Goal: Task Accomplishment & Management: Manage account settings

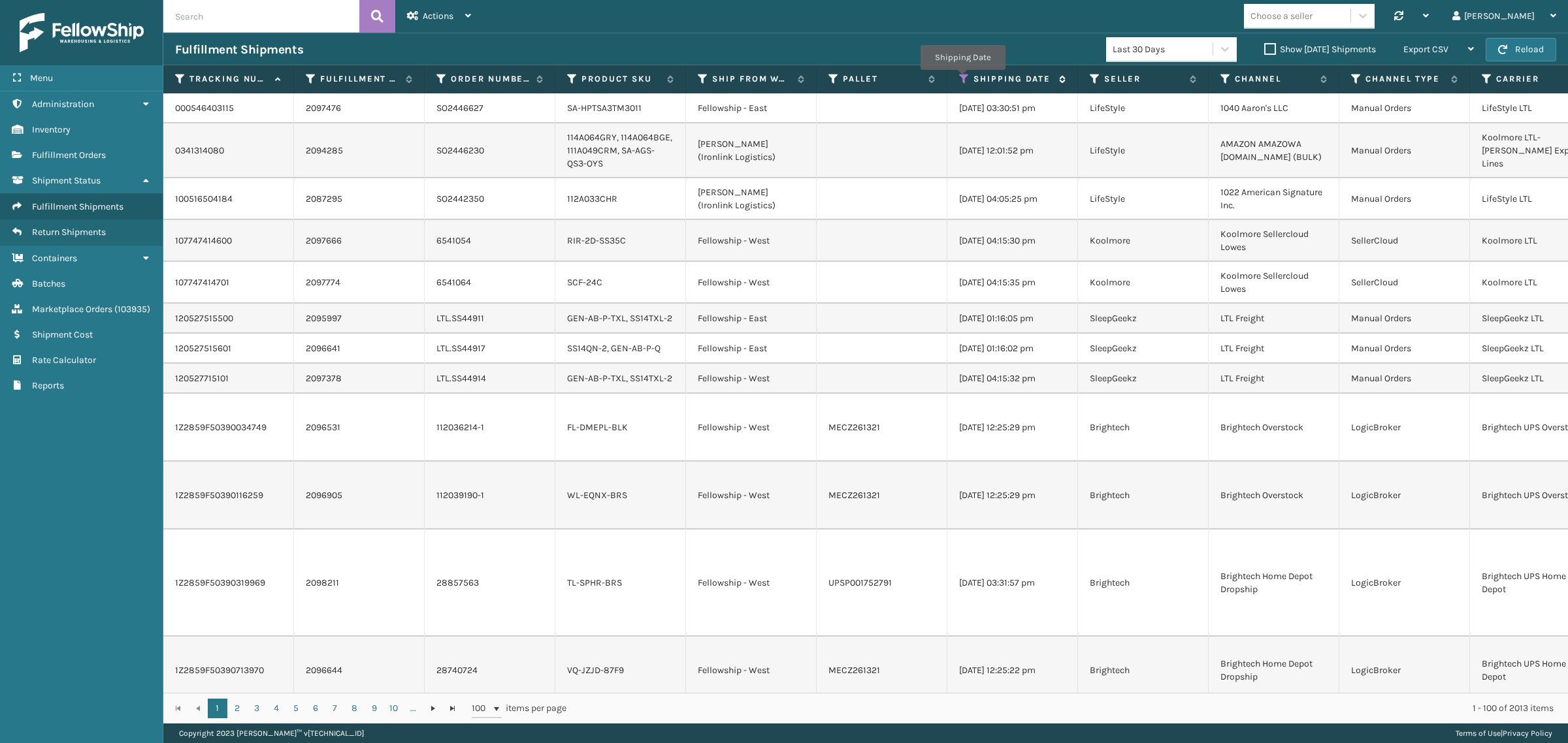
click at [962, 79] on icon at bounding box center [964, 78] width 10 height 12
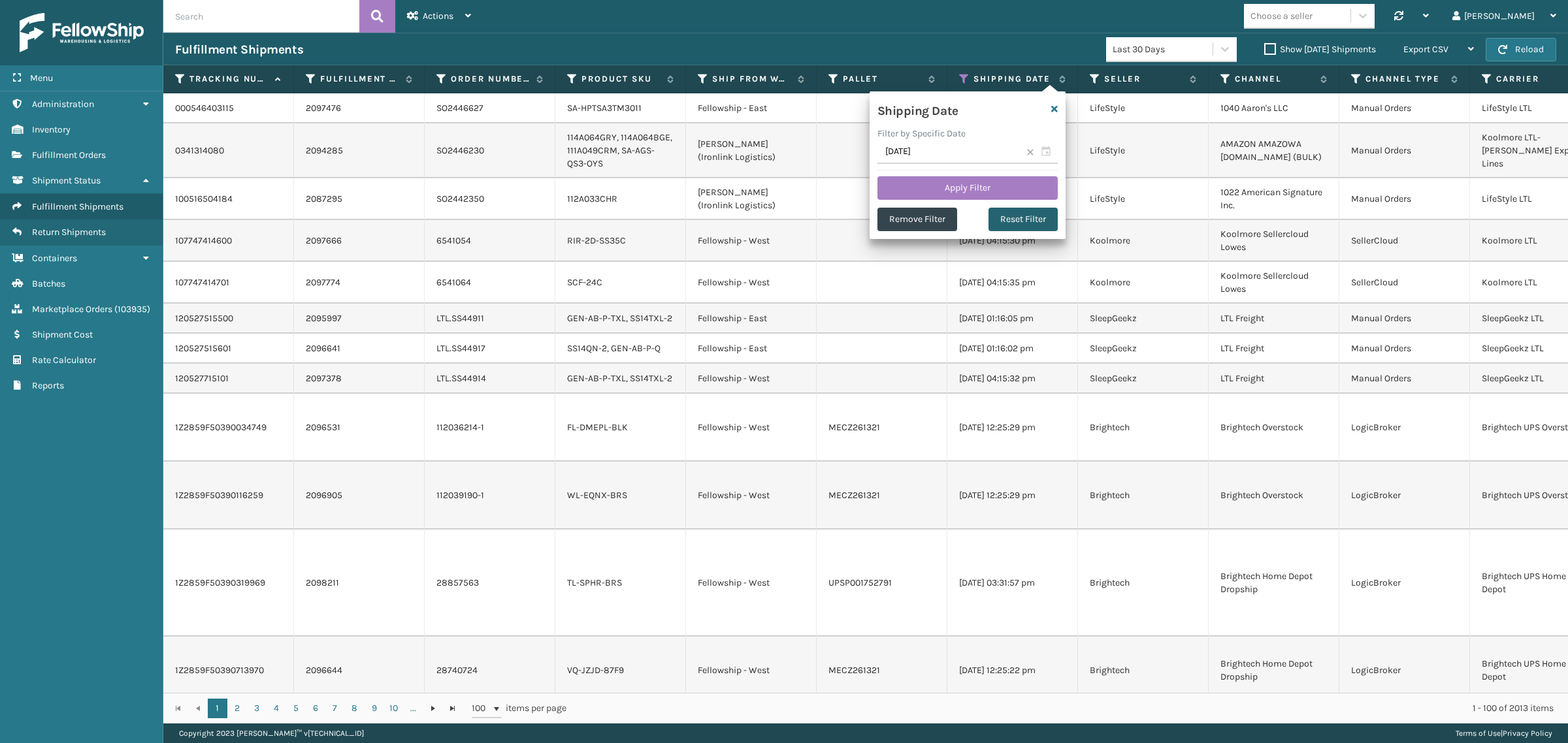
click at [1011, 220] on button "Reset Filter" at bounding box center [1023, 220] width 69 height 24
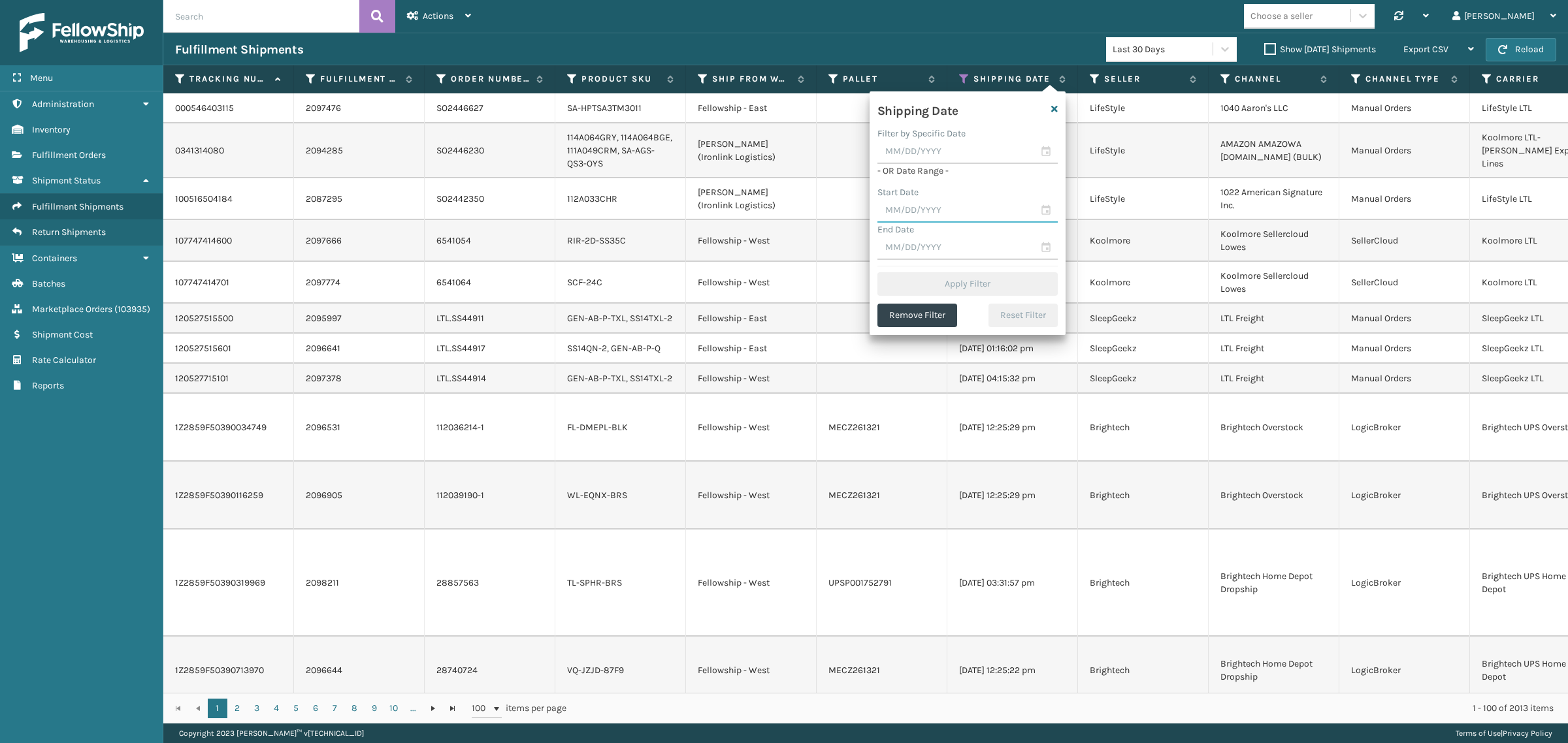
click at [984, 208] on input "text" at bounding box center [968, 211] width 181 height 24
click at [1003, 329] on div "19" at bounding box center [1005, 329] width 20 height 20
type input "09/19/2025"
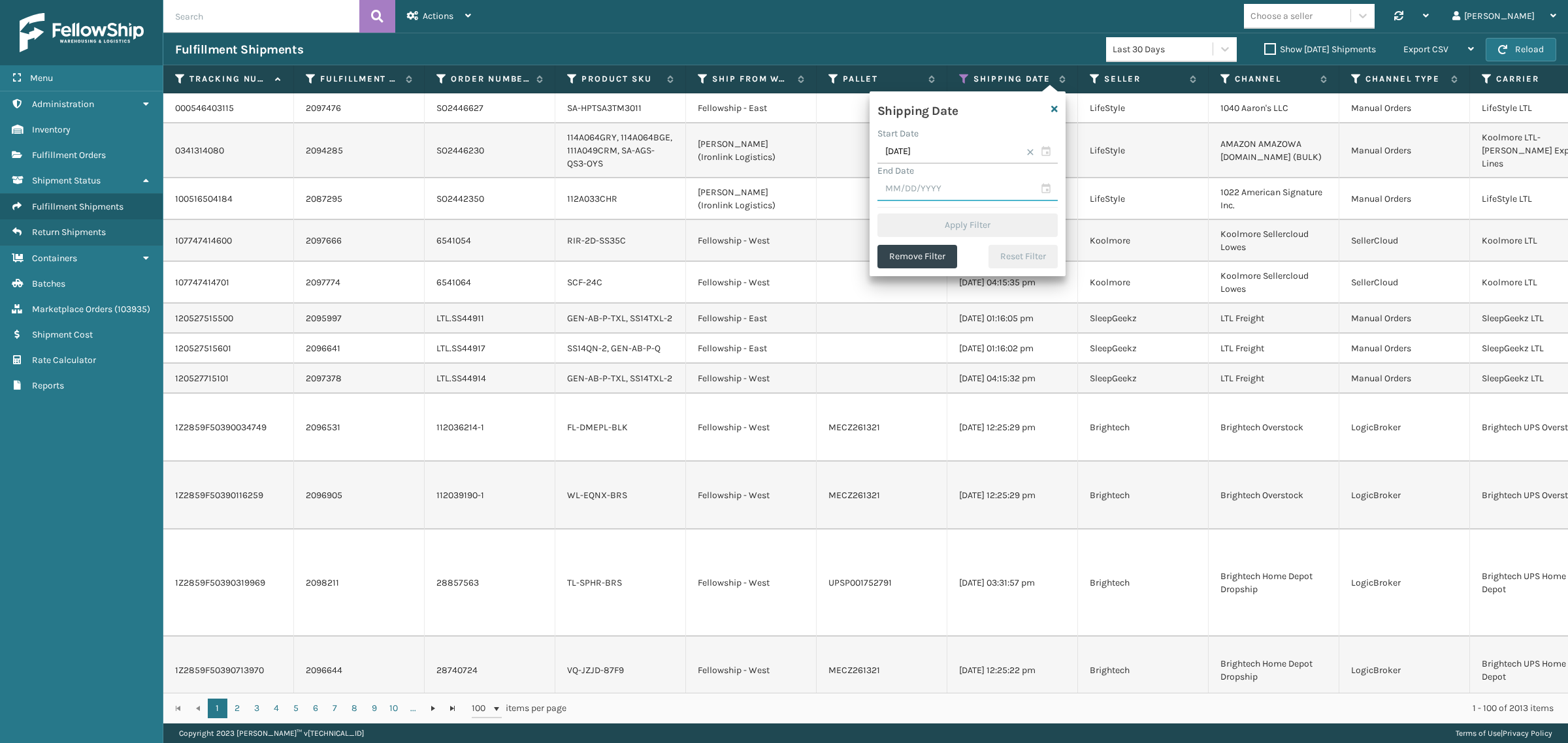
click at [979, 195] on input "text" at bounding box center [968, 189] width 181 height 24
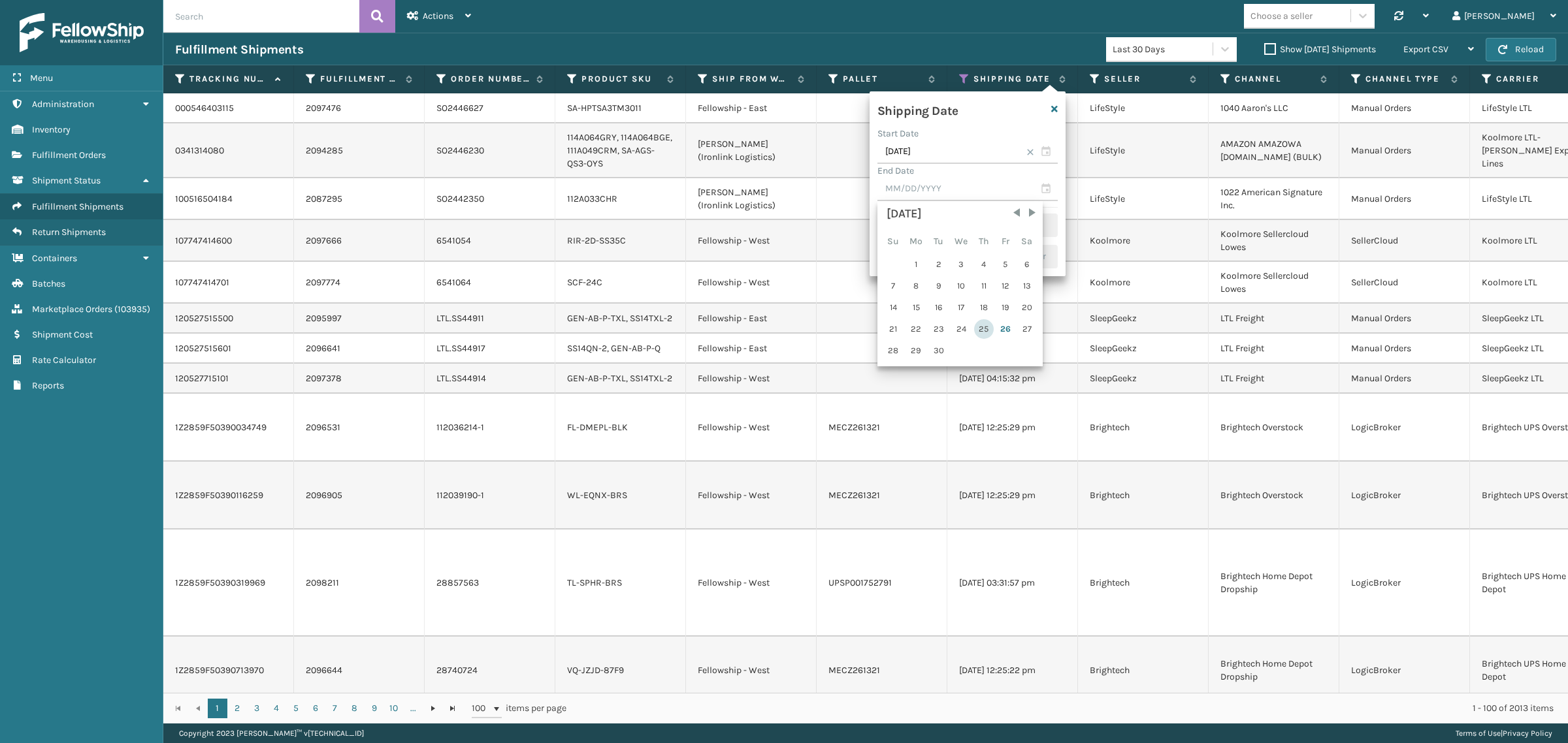
click at [979, 326] on div "25" at bounding box center [983, 329] width 20 height 20
type input "09/25/2025"
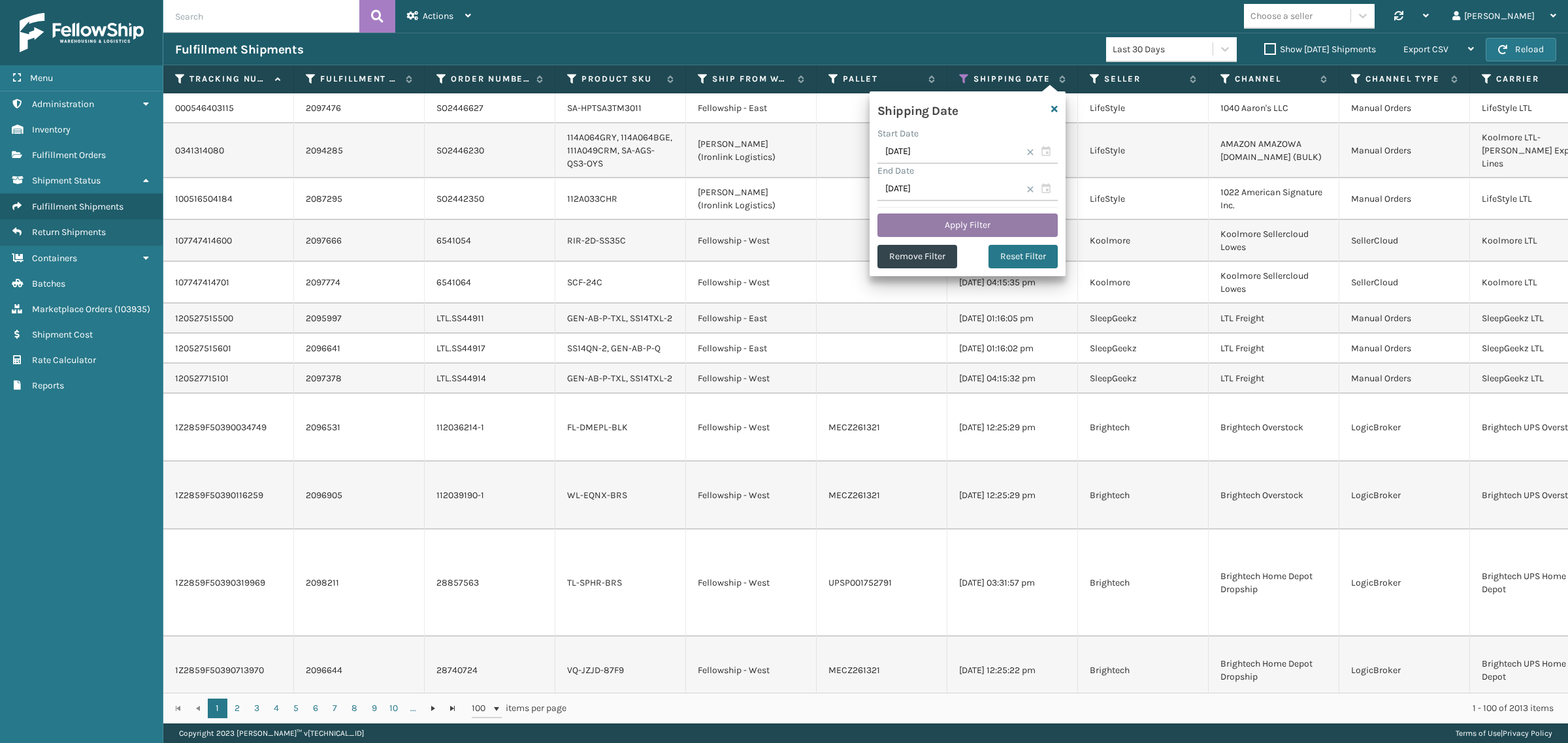
click at [965, 220] on button "Apply Filter" at bounding box center [968, 225] width 181 height 24
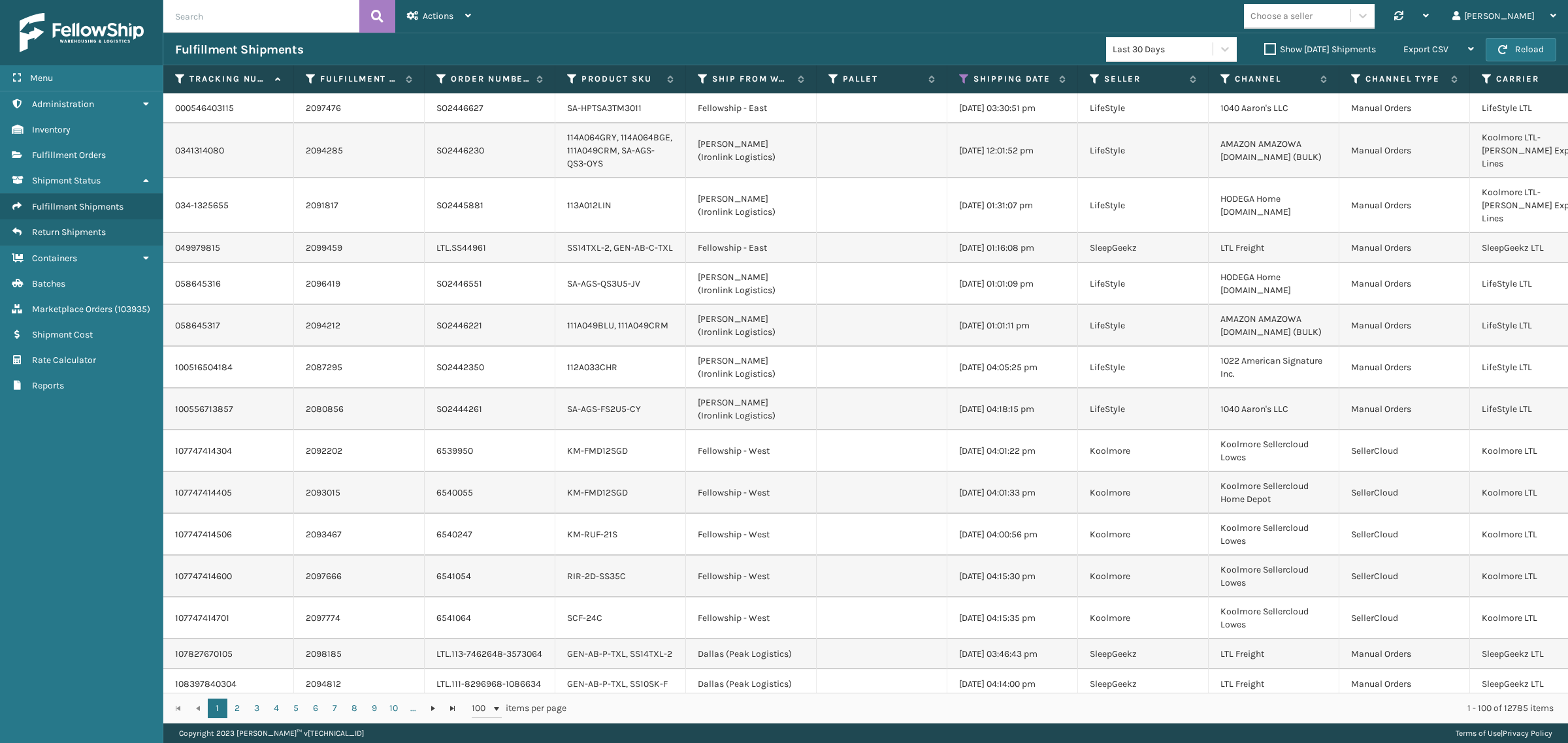
click at [1264, 47] on label "Show Yesterday Shipments" at bounding box center [1320, 49] width 111 height 11
click at [1264, 47] on input "Show Yesterday Shipments" at bounding box center [1264, 46] width 1 height 9
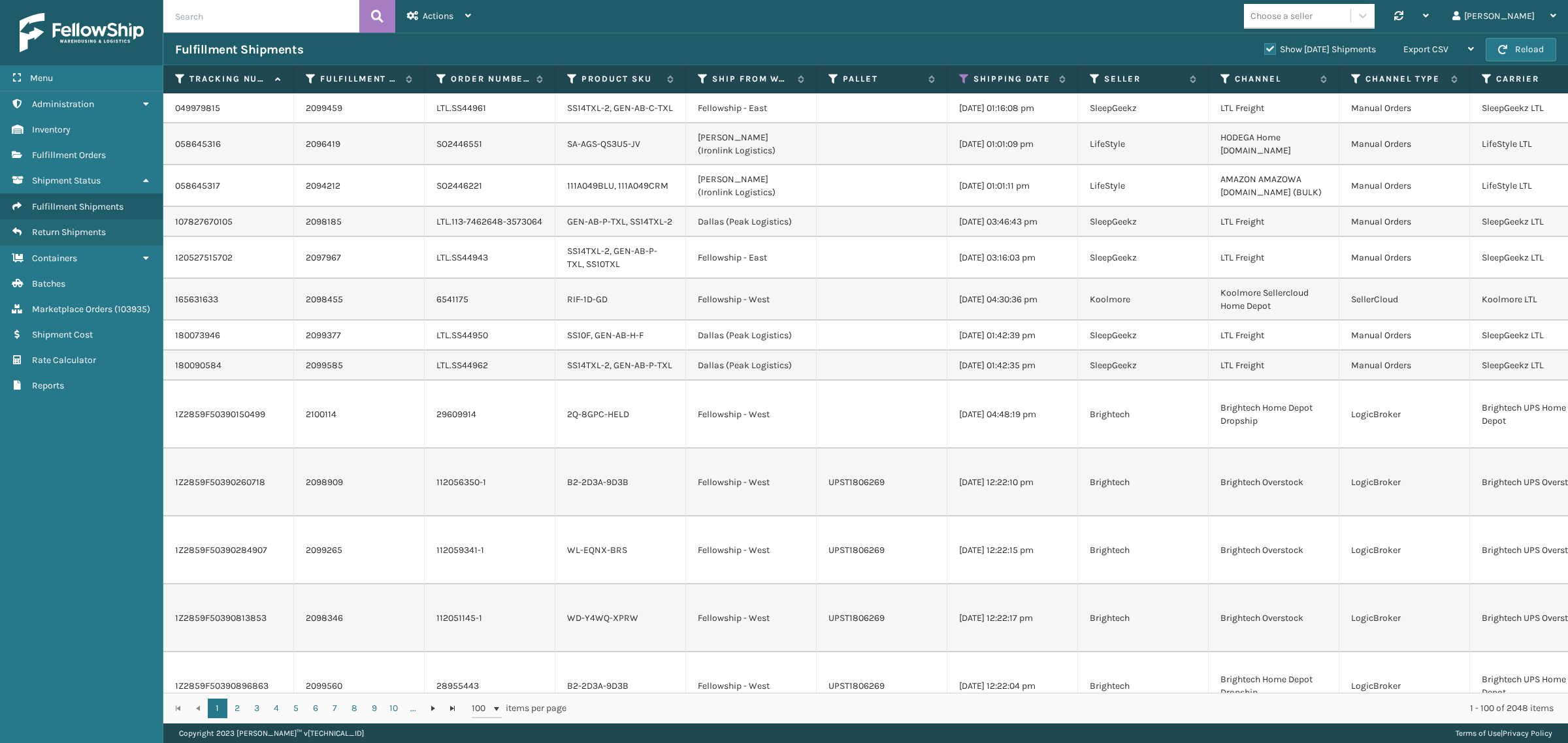
click at [1264, 48] on label "Show Yesterday Shipments" at bounding box center [1320, 49] width 111 height 11
click at [1264, 48] on input "Show Yesterday Shipments" at bounding box center [1264, 46] width 1 height 9
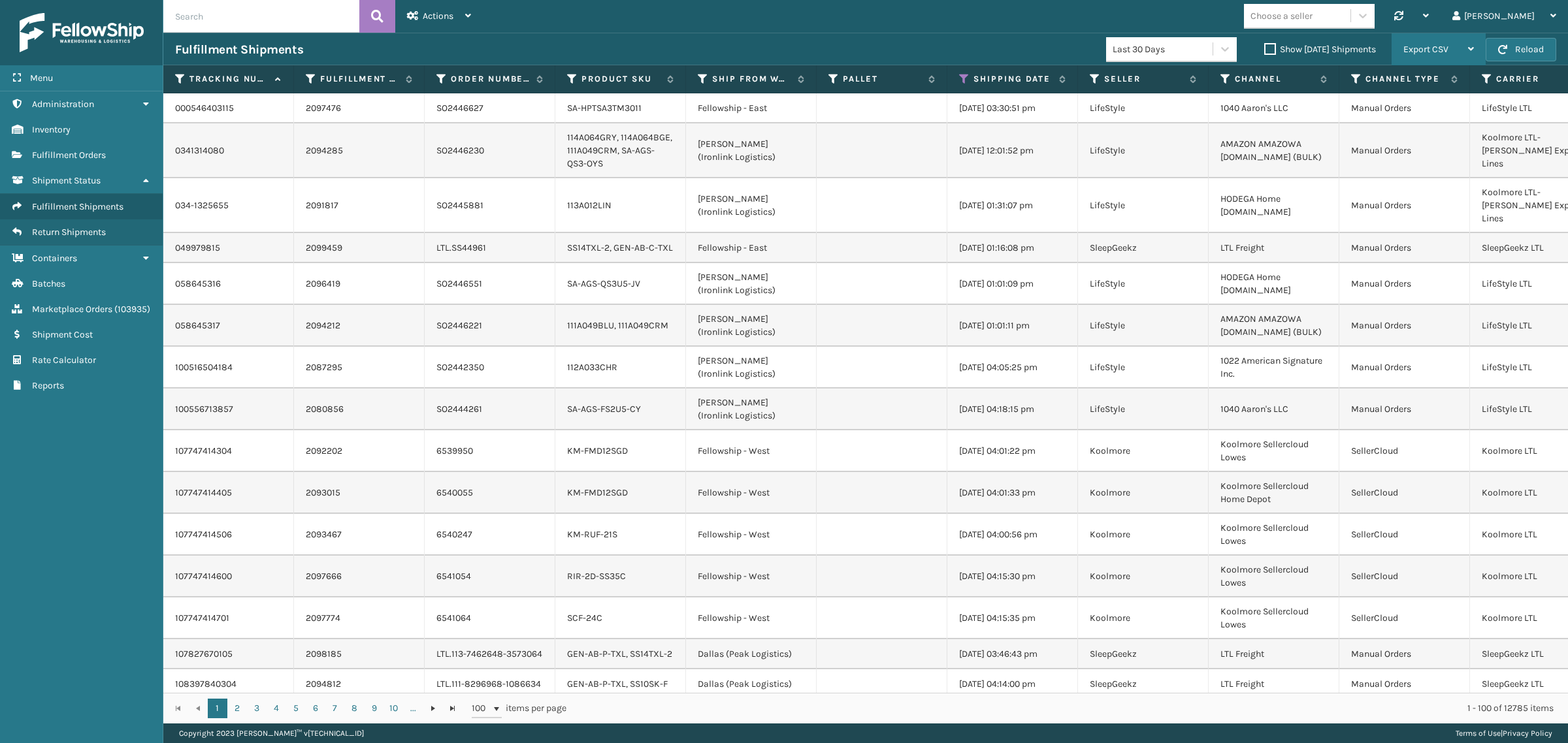
click at [1449, 43] on div "Export CSV" at bounding box center [1439, 49] width 71 height 33
click at [1444, 80] on li "Export Current Page" at bounding box center [1397, 84] width 175 height 35
click at [625, 29] on div "Choose a seller Synchronise all channels Gil Log Out" at bounding box center [1025, 16] width 1085 height 33
click at [1458, 47] on div "Export CSV" at bounding box center [1439, 49] width 71 height 33
click at [1425, 121] on li "Export All Pages" at bounding box center [1397, 119] width 175 height 35
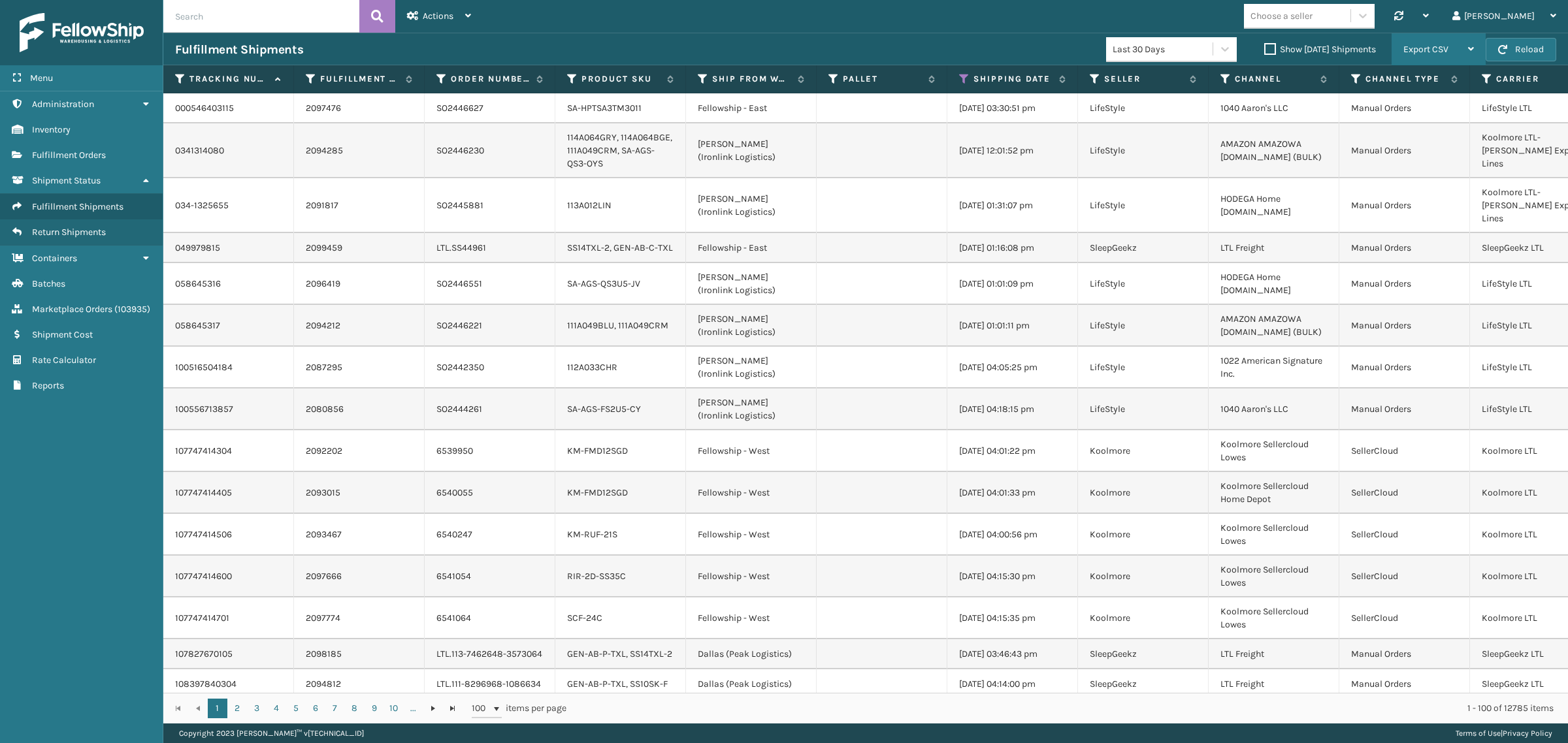
click at [1455, 41] on div "Export CSV" at bounding box center [1439, 49] width 71 height 33
click at [1448, 115] on li "Export All Pages" at bounding box center [1397, 119] width 175 height 35
click at [921, 36] on div "Fulfillment Shipments Last 30 Days Show Yesterday Shipments Export CSV Export C…" at bounding box center [866, 49] width 1405 height 33
click at [1514, 47] on button "Reload" at bounding box center [1521, 49] width 71 height 24
click at [964, 79] on icon at bounding box center [964, 78] width 10 height 12
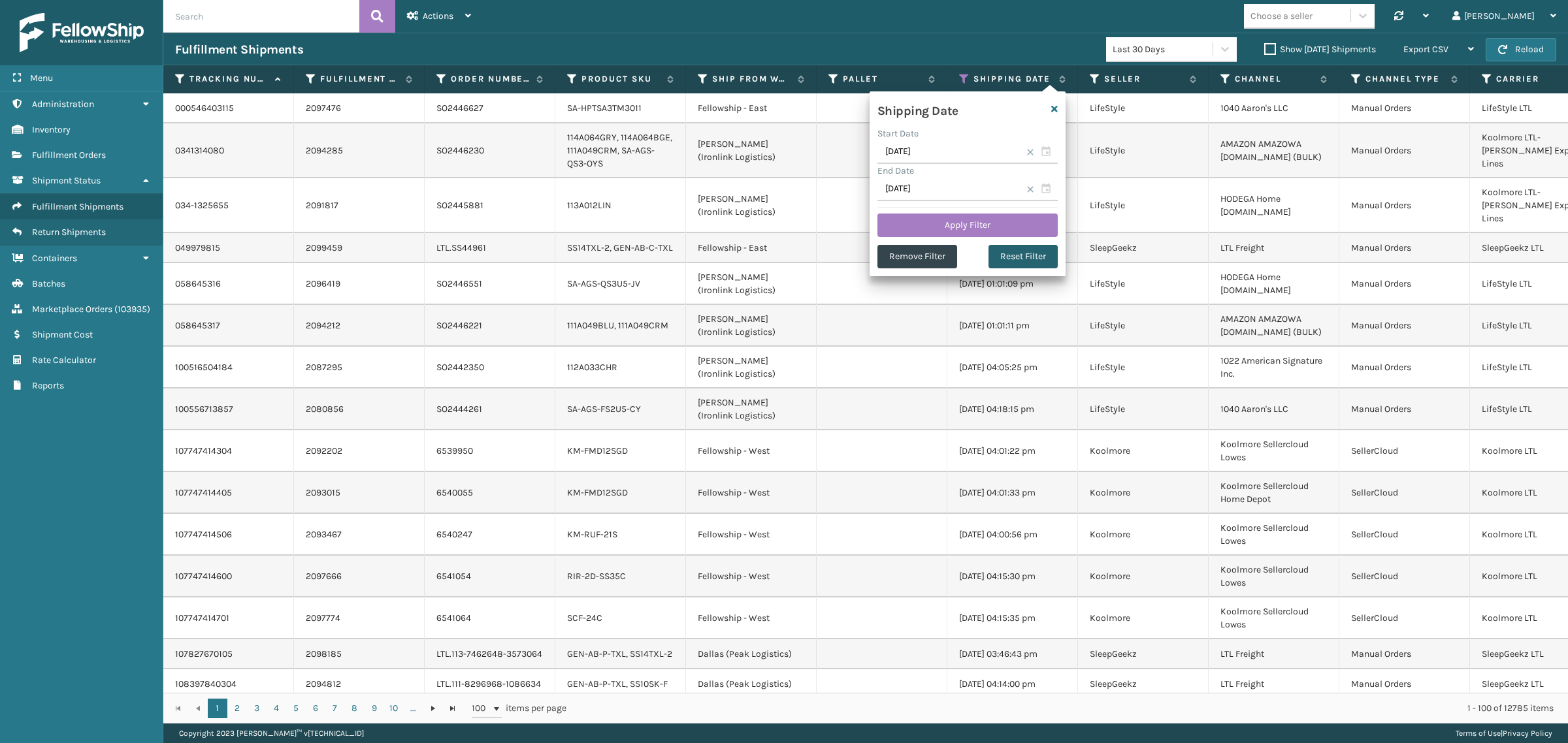
click at [1041, 257] on button "Reset Filter" at bounding box center [1023, 257] width 69 height 24
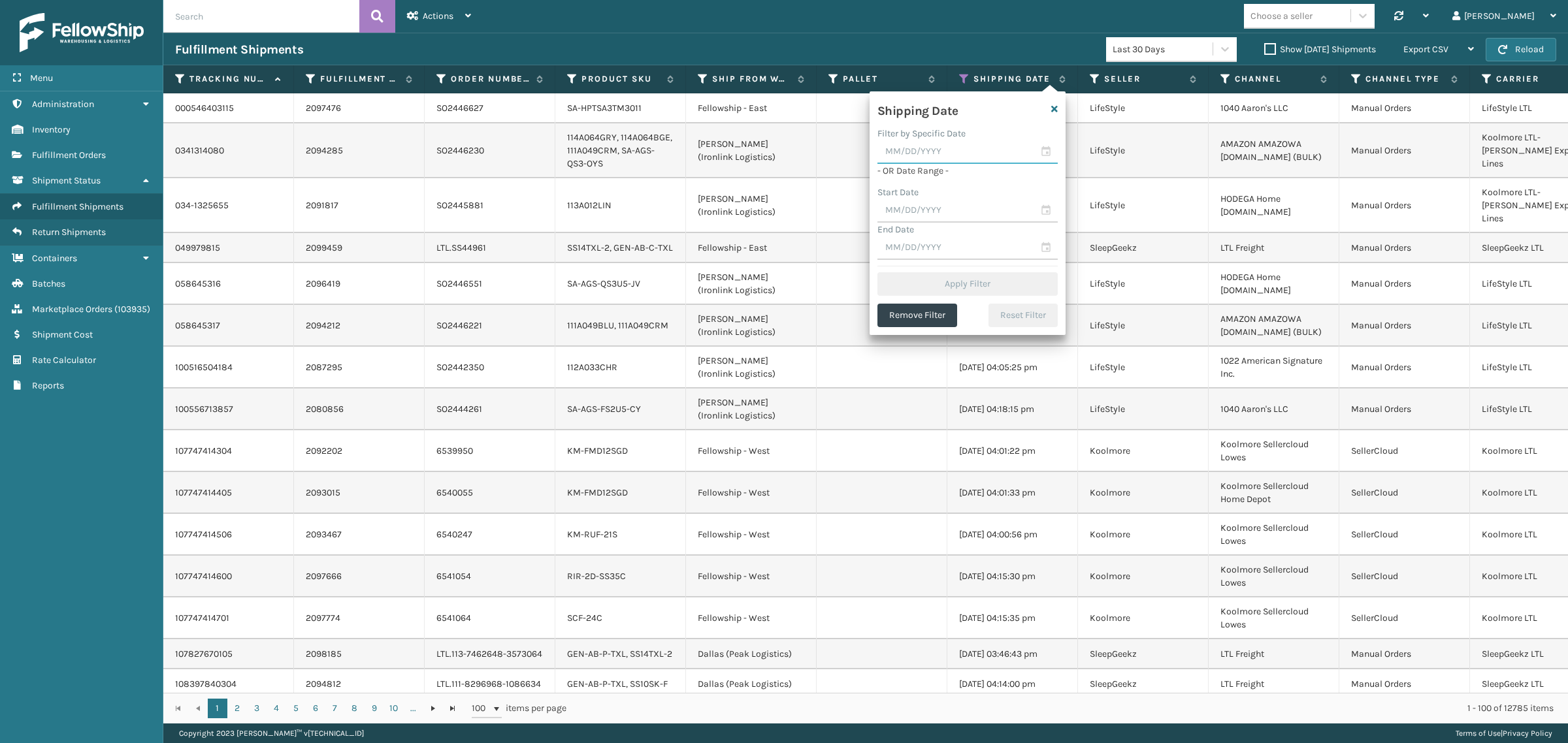
click at [956, 155] on input "text" at bounding box center [968, 152] width 181 height 24
click at [983, 288] on div "25" at bounding box center [983, 292] width 20 height 20
type input "09/25/2025"
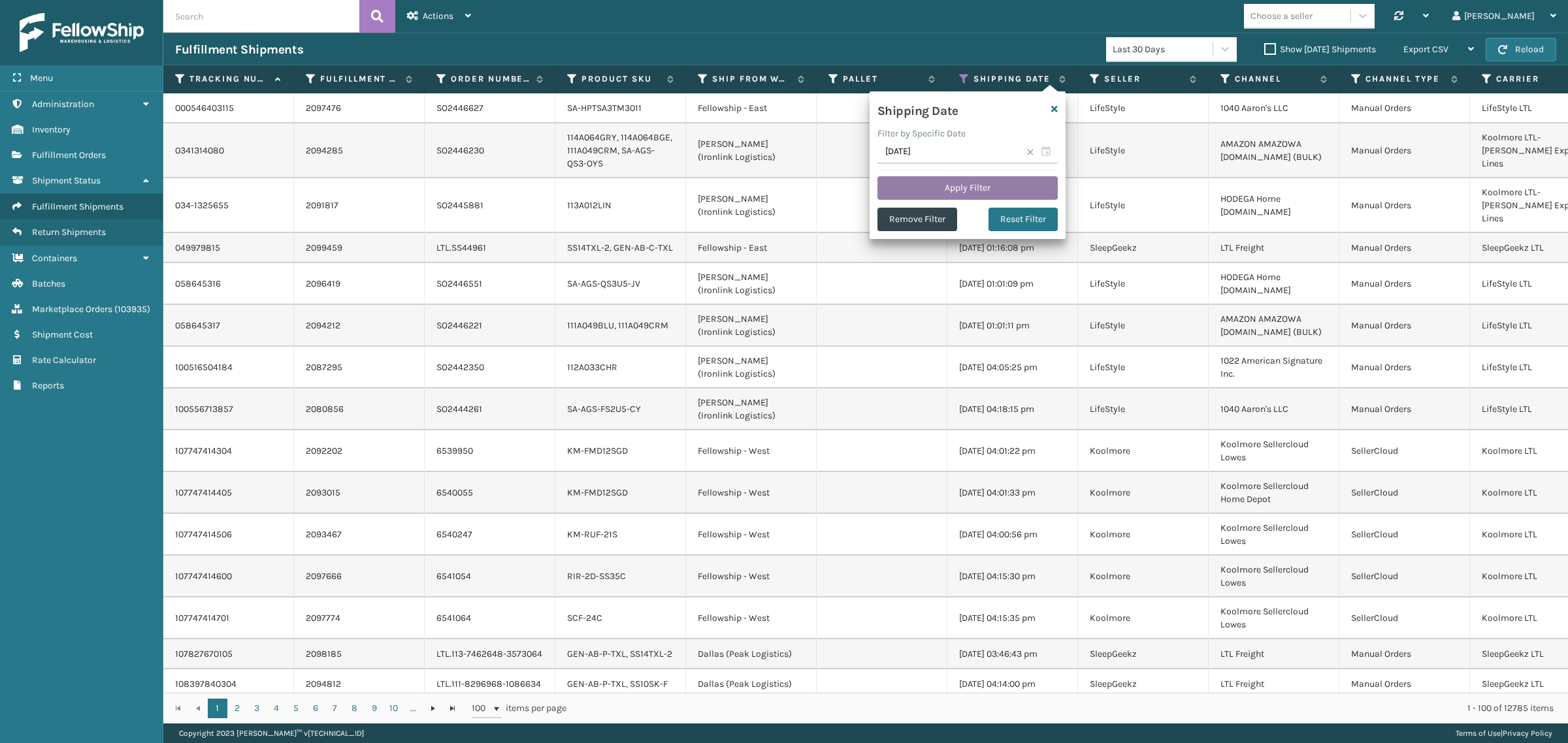
click at [972, 191] on button "Apply Filter" at bounding box center [968, 188] width 181 height 24
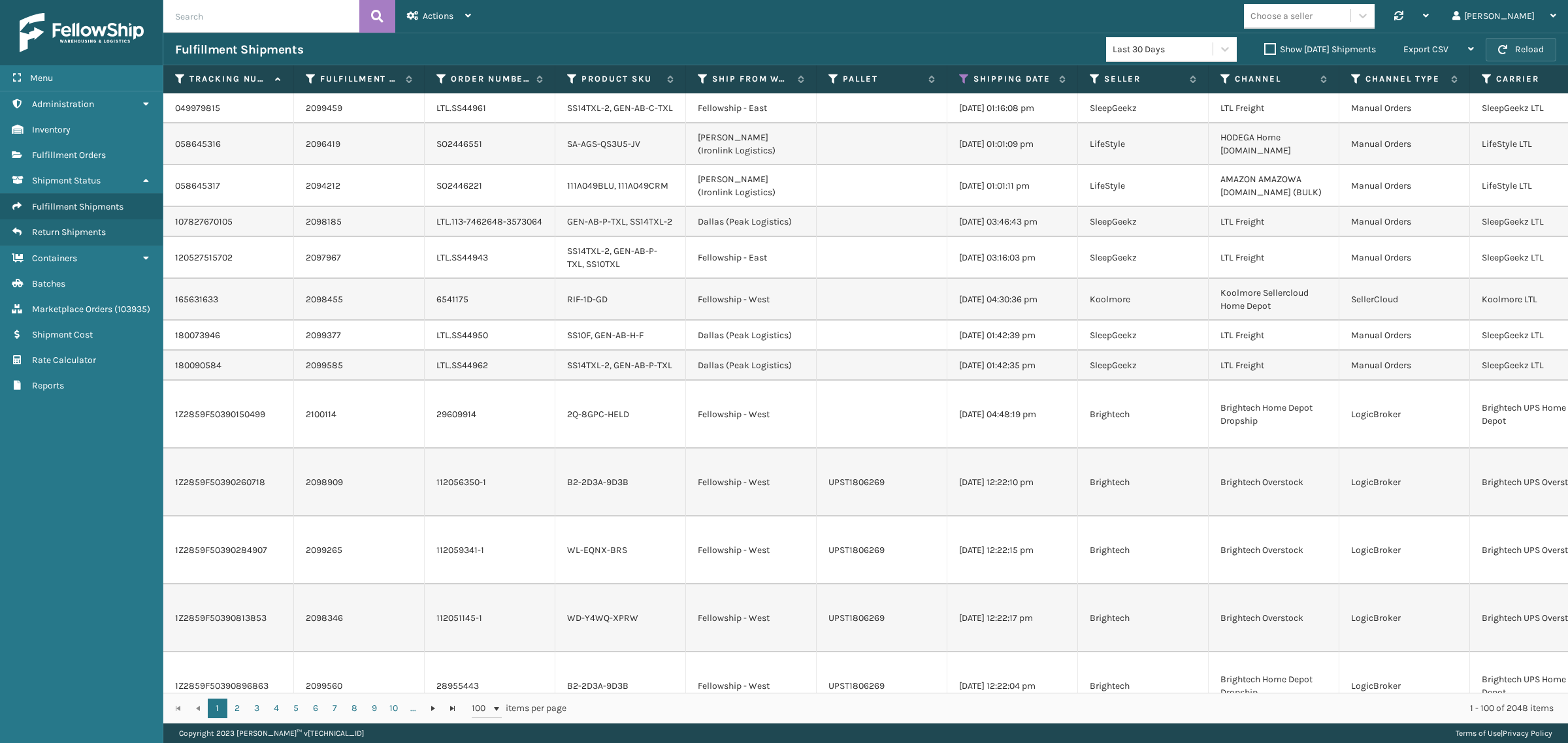
click at [1514, 41] on button "Reload" at bounding box center [1521, 49] width 71 height 24
